Goal: Check status

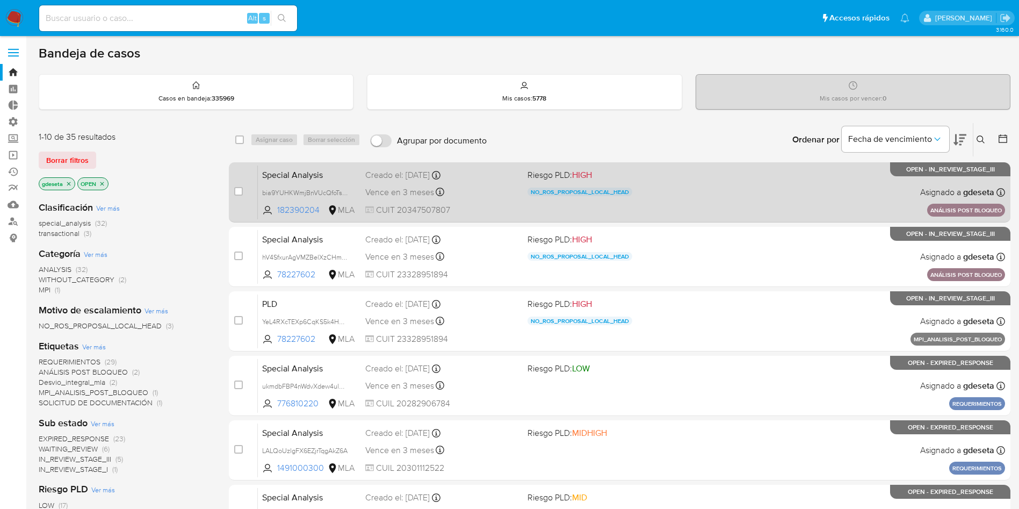
click at [321, 173] on span "Special Analysis" at bounding box center [309, 174] width 95 height 14
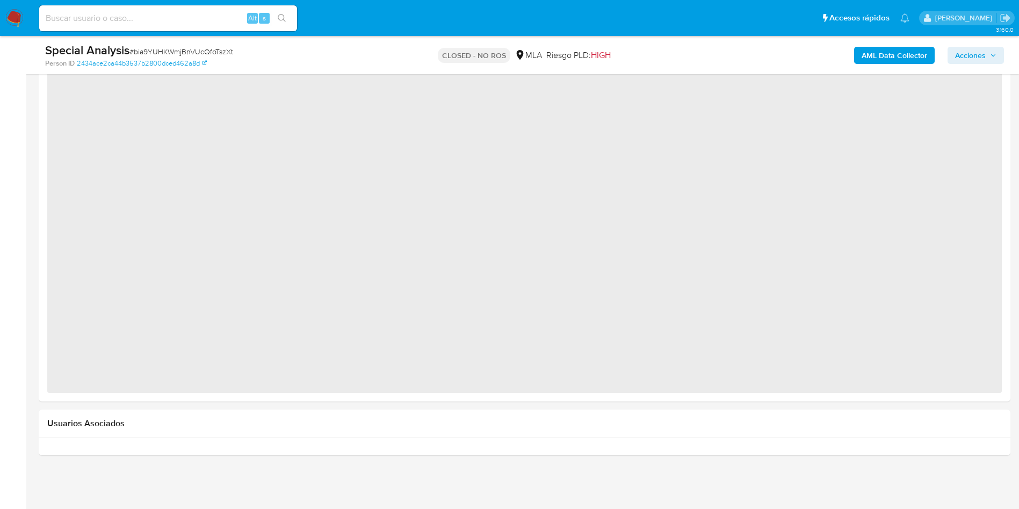
select select "10"
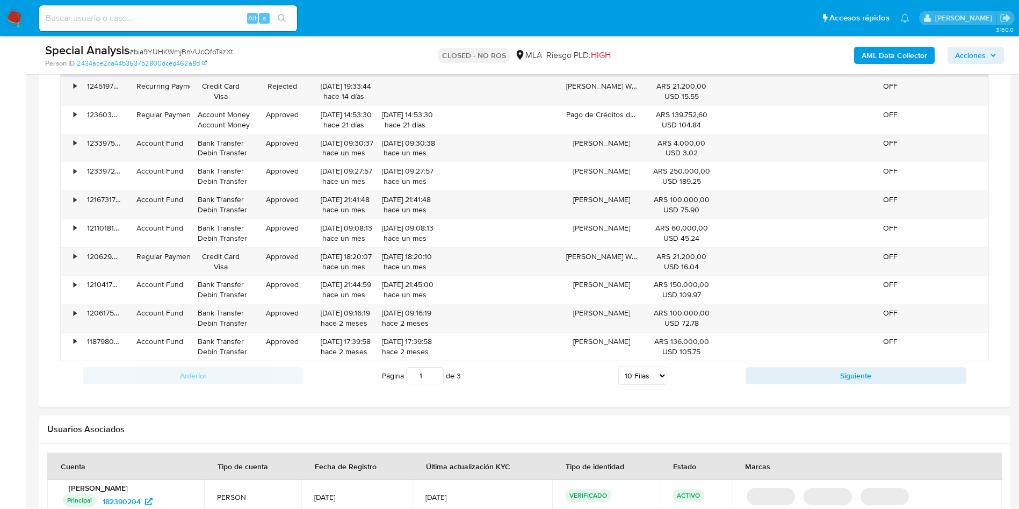
scroll to position [1079, 0]
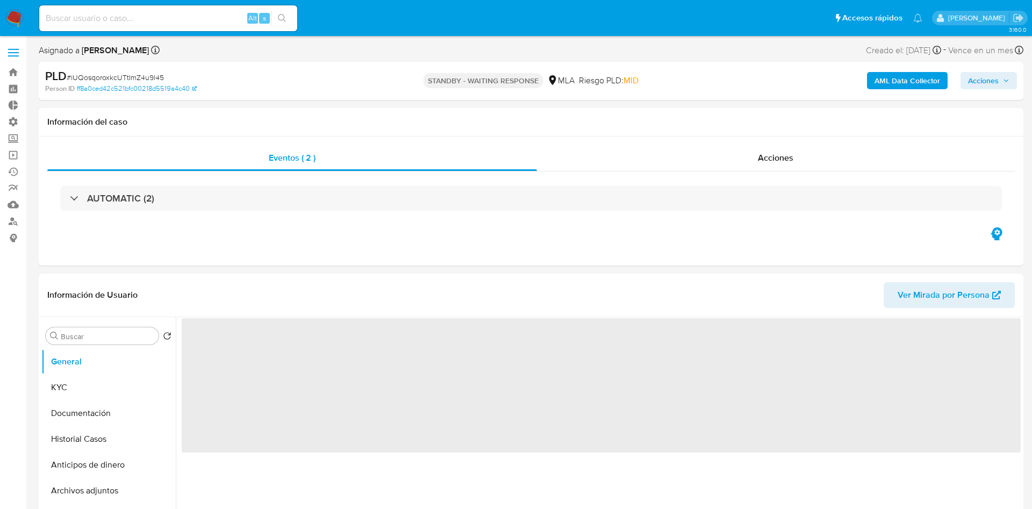
select select "10"
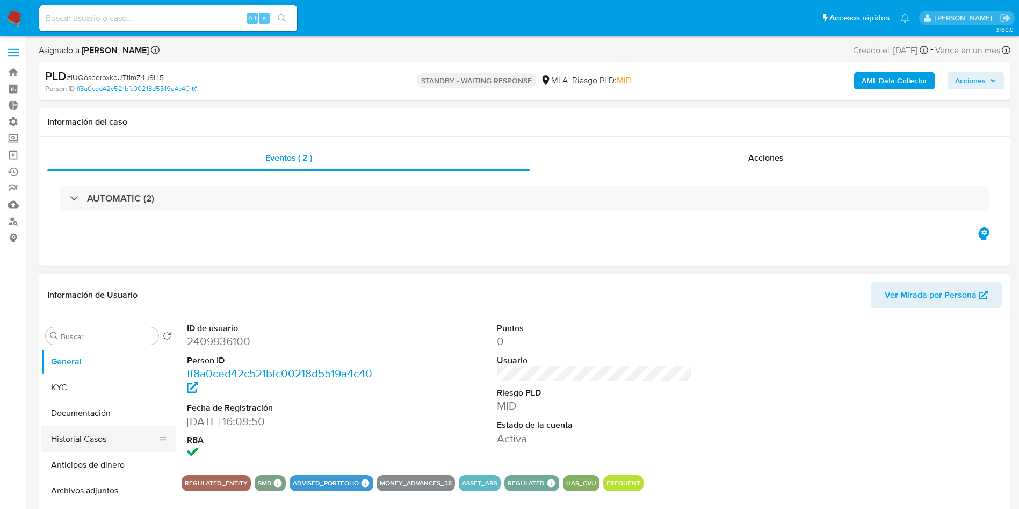
click at [63, 437] on button "Historial Casos" at bounding box center [104, 439] width 126 height 26
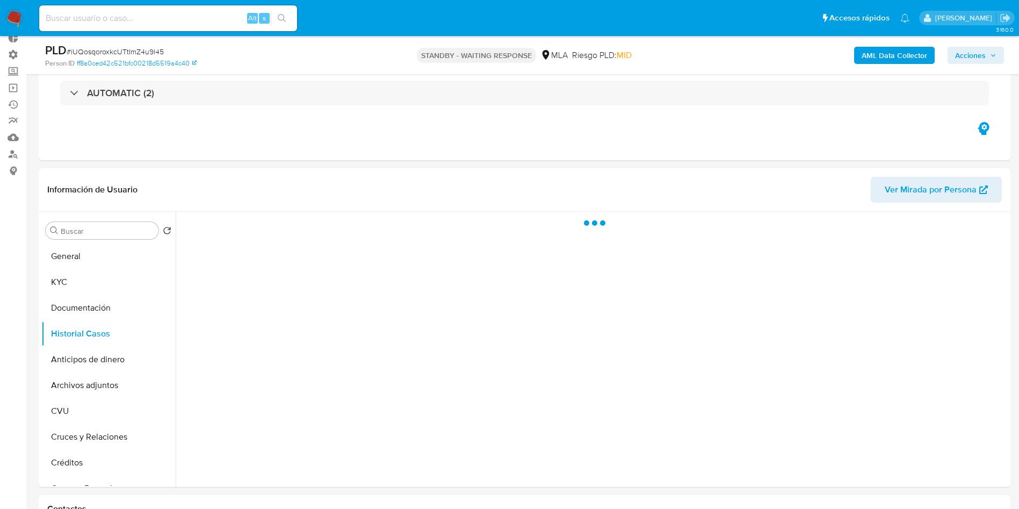
scroll to position [161, 0]
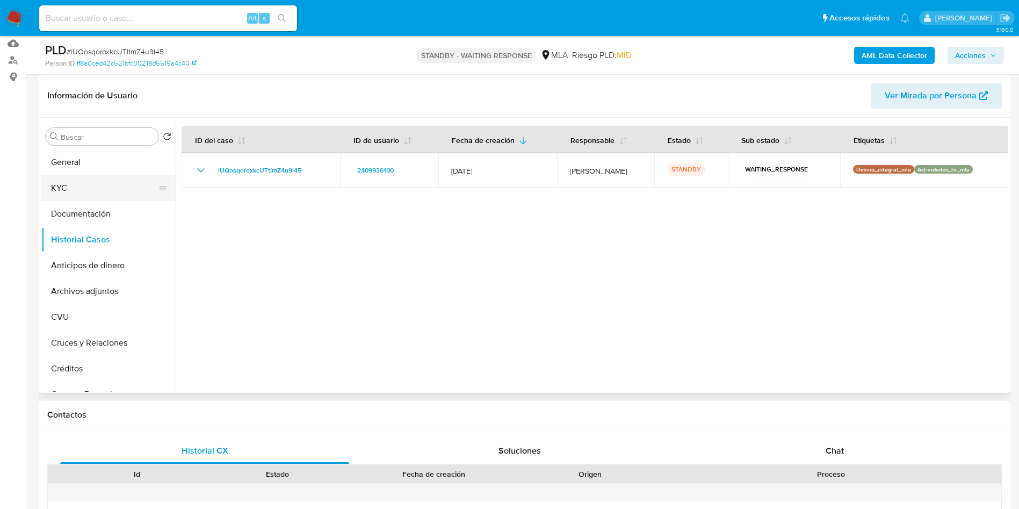
click at [104, 186] on button "KYC" at bounding box center [104, 188] width 126 height 26
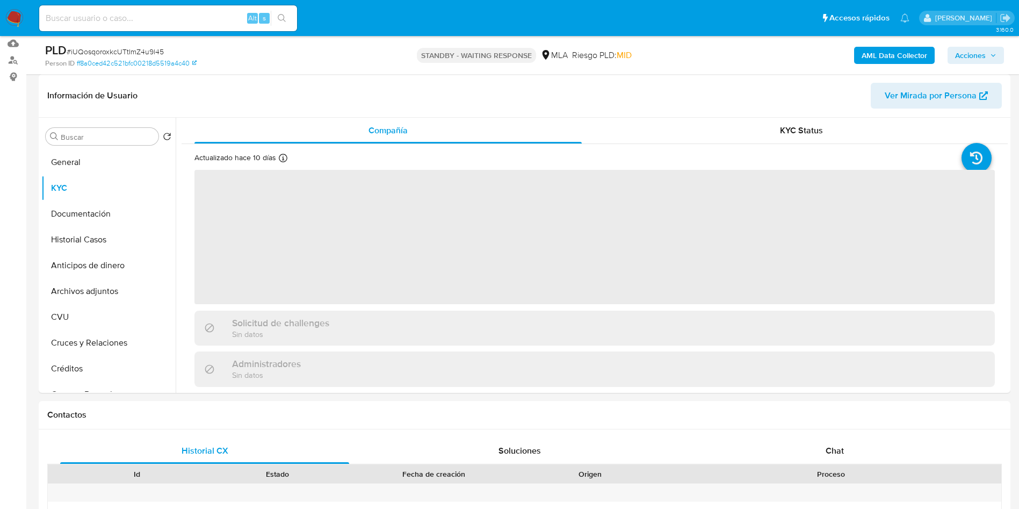
click at [127, 49] on span "# iUQosqoroxkcUTtImZ4u9l45" at bounding box center [115, 51] width 97 height 11
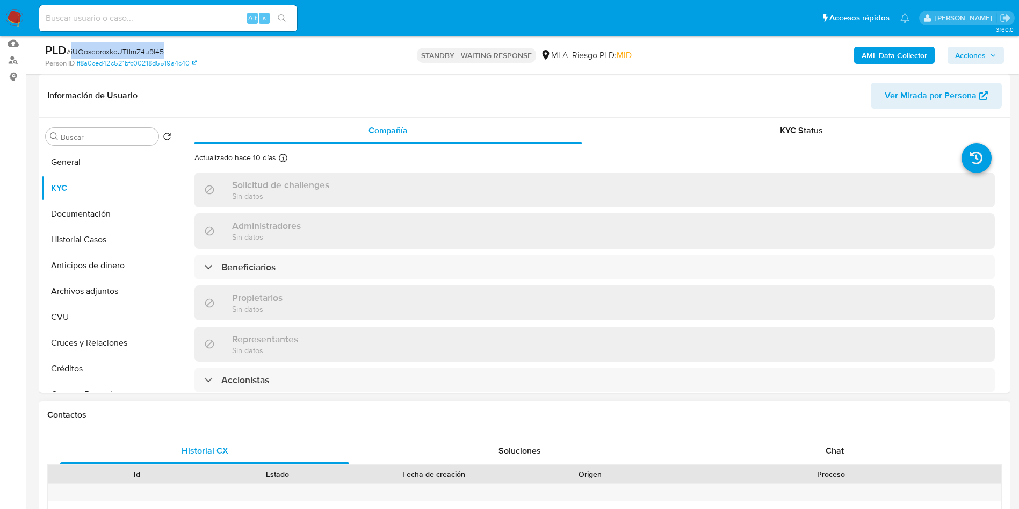
copy span "iUQosqoroxkcUTtImZ4u9l45"
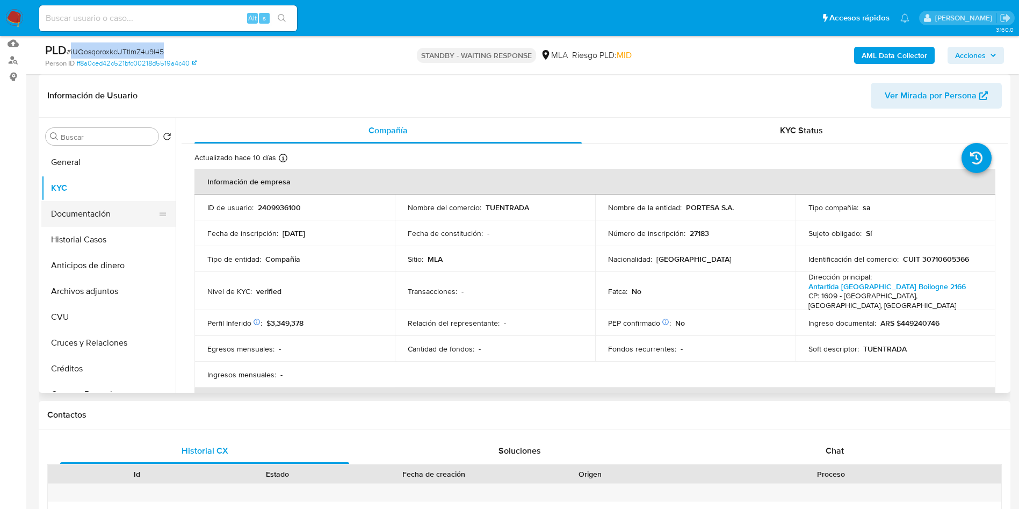
click at [75, 210] on button "Documentación" at bounding box center [104, 214] width 126 height 26
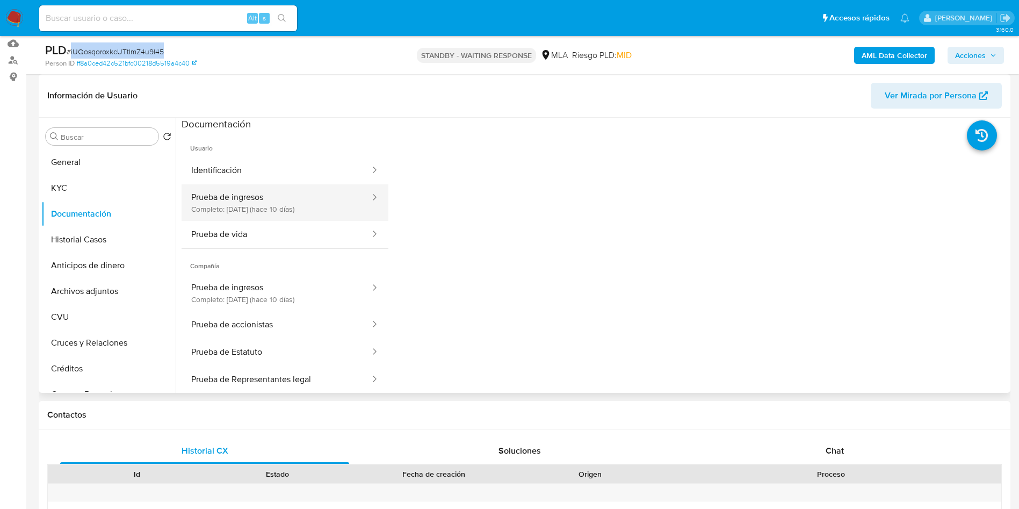
click at [275, 192] on button "Prueba de ingresos Completo: [DATE] (hace 10 días)" at bounding box center [277, 202] width 190 height 37
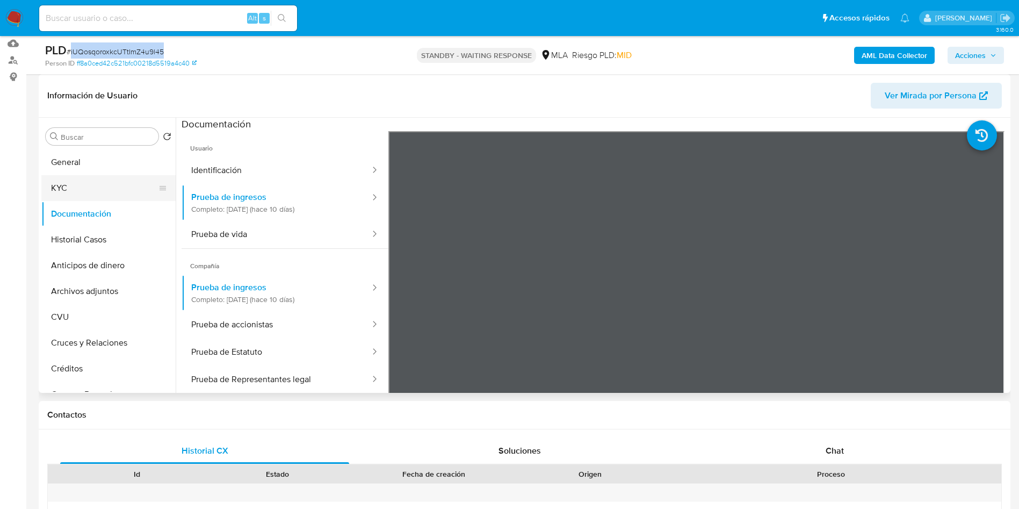
click at [88, 189] on button "KYC" at bounding box center [104, 188] width 126 height 26
